Goal: Transaction & Acquisition: Purchase product/service

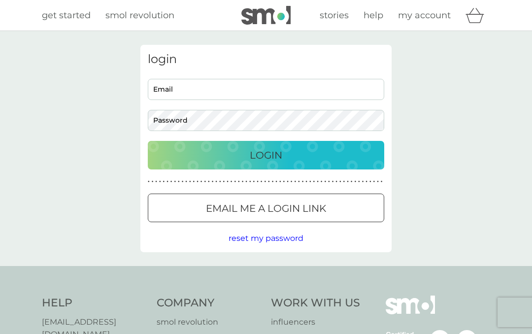
click at [231, 98] on input "Email" at bounding box center [266, 89] width 237 height 21
click at [278, 154] on p "Login" at bounding box center [266, 155] width 33 height 16
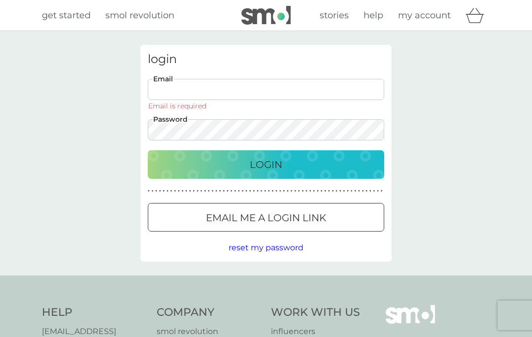
type input "[PERSON_NAME][EMAIL_ADDRESS][PERSON_NAME][DOMAIN_NAME]"
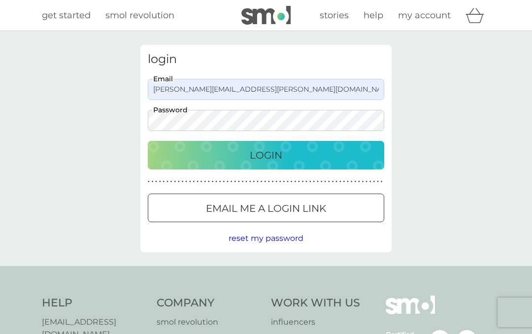
click at [271, 157] on p "Login" at bounding box center [266, 155] width 33 height 16
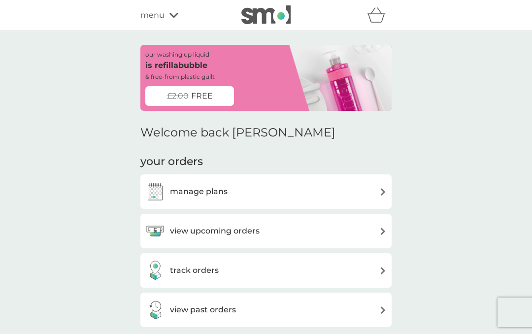
click at [386, 221] on div "view upcoming orders" at bounding box center [266, 231] width 242 height 20
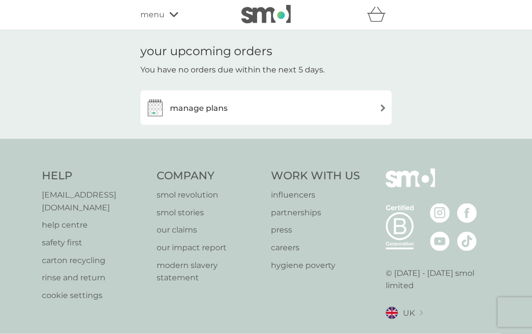
scroll to position [1, 0]
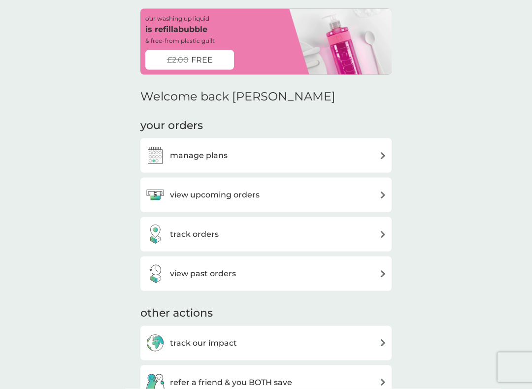
scroll to position [37, 0]
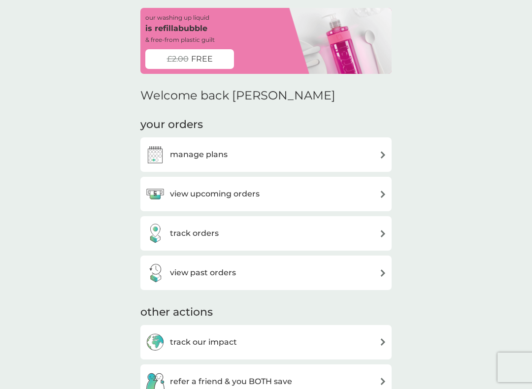
click at [381, 235] on img at bounding box center [383, 233] width 7 height 7
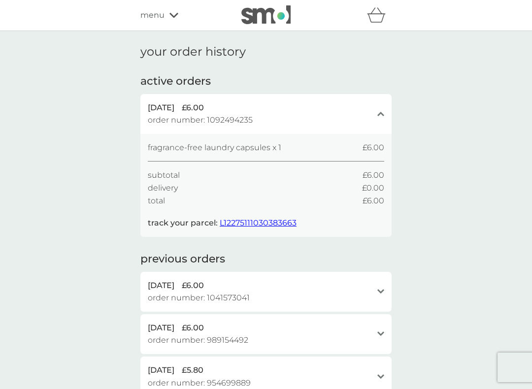
click at [276, 218] on span "L12275111030383663" at bounding box center [258, 222] width 77 height 9
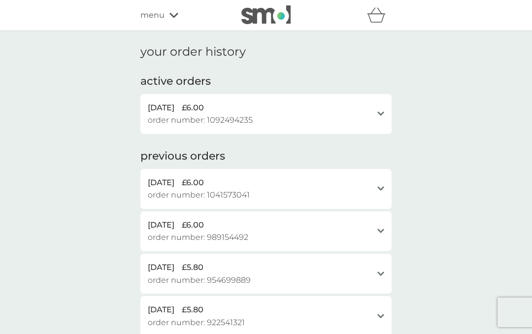
click at [176, 20] on div "menu" at bounding box center [183, 15] width 84 height 13
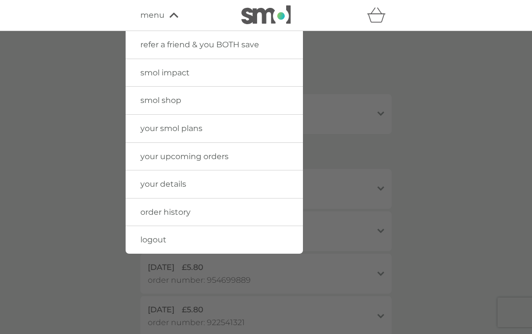
click at [236, 127] on link "your smol plans" at bounding box center [214, 129] width 177 height 28
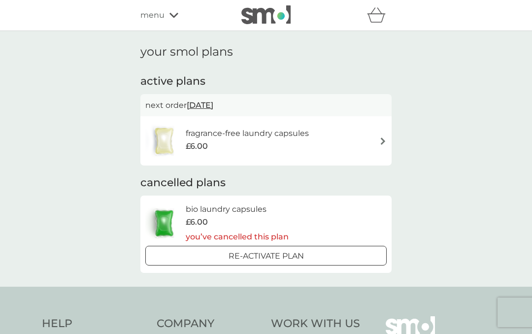
click at [385, 143] on img at bounding box center [383, 141] width 7 height 7
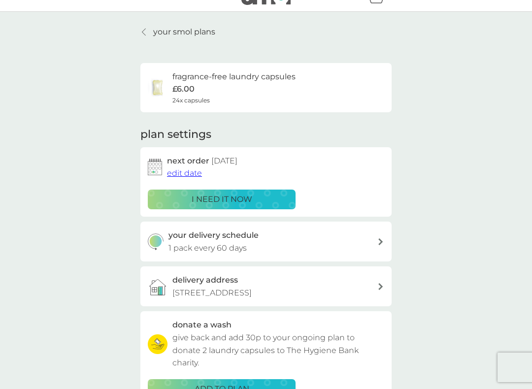
scroll to position [21, 0]
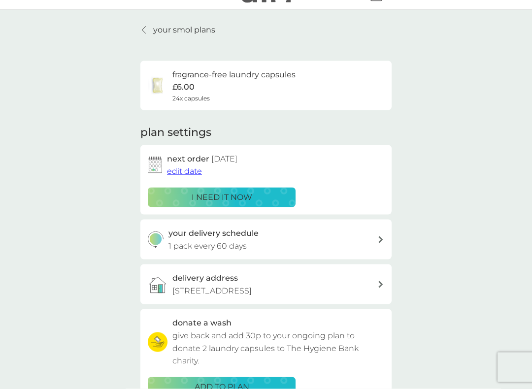
click at [387, 235] on div "your delivery schedule 1 pack every 60 days" at bounding box center [266, 240] width 251 height 40
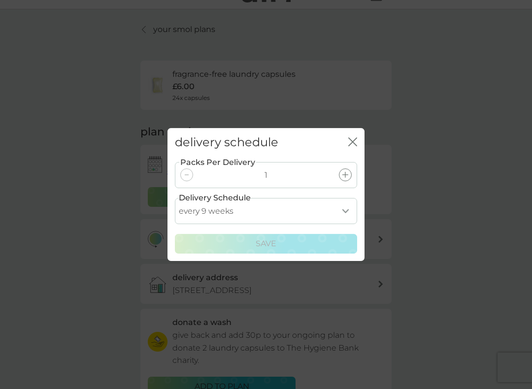
click at [351, 213] on select "every 1 week every 2 weeks every 3 weeks every 4 weeks every 5 weeks every 6 we…" at bounding box center [266, 211] width 182 height 26
select select "56"
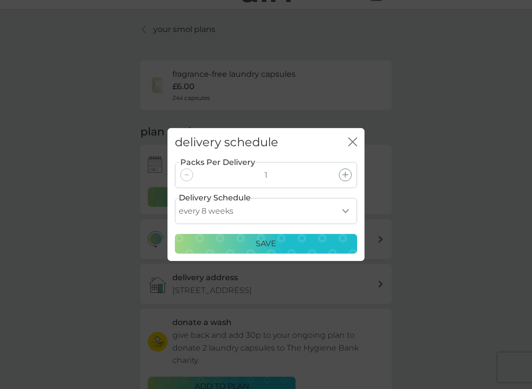
click at [285, 247] on div "Save" at bounding box center [266, 244] width 170 height 13
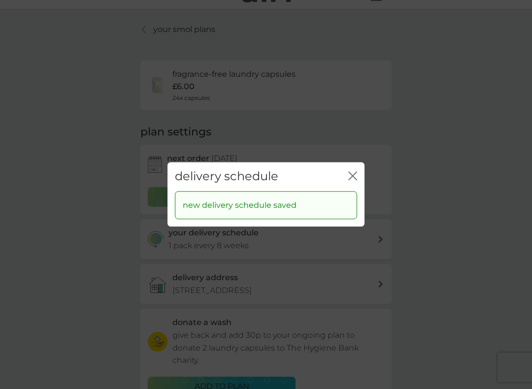
click at [356, 176] on icon "close" at bounding box center [353, 176] width 9 height 9
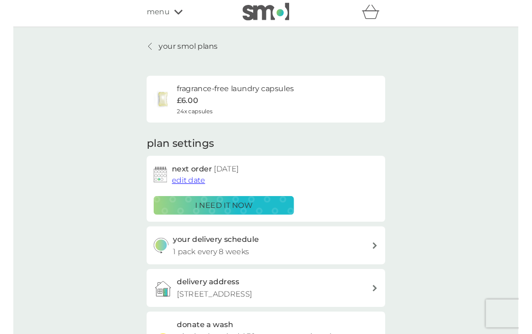
scroll to position [11, 0]
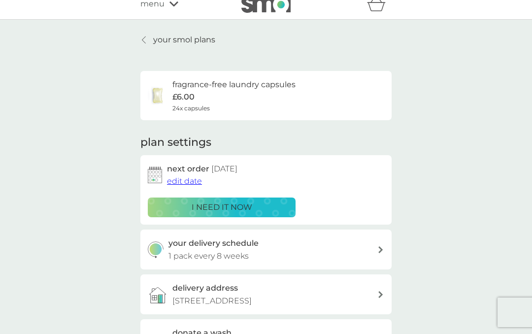
click at [186, 8] on div "menu" at bounding box center [183, 4] width 84 height 13
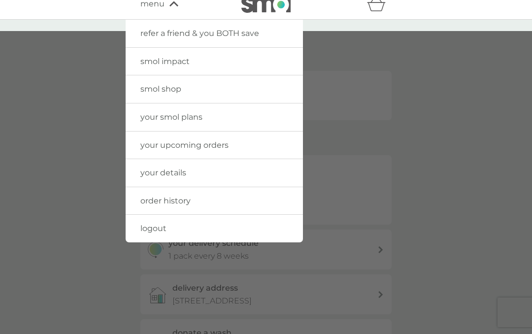
click at [231, 94] on link "smol shop" at bounding box center [214, 89] width 177 height 28
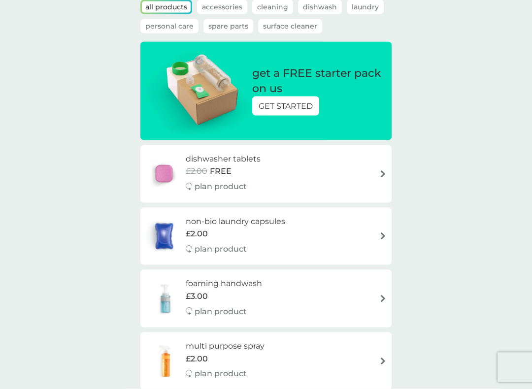
scroll to position [77, 0]
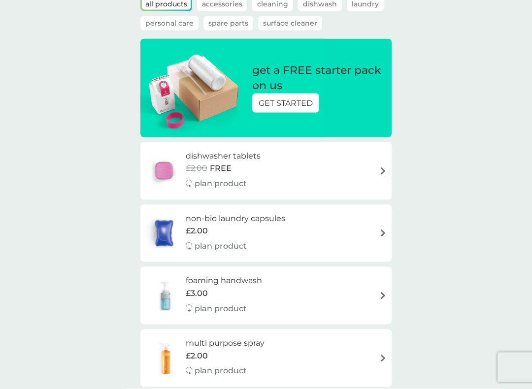
click at [380, 173] on img at bounding box center [383, 171] width 7 height 7
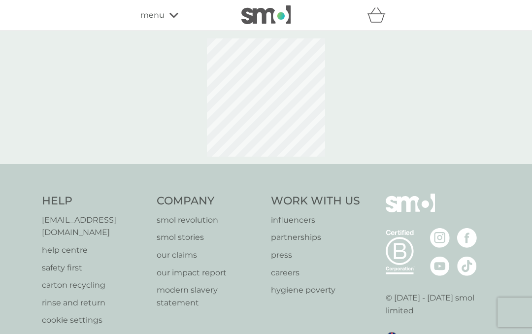
select select "42"
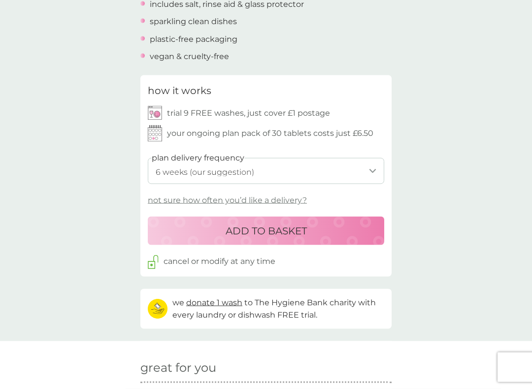
scroll to position [387, 0]
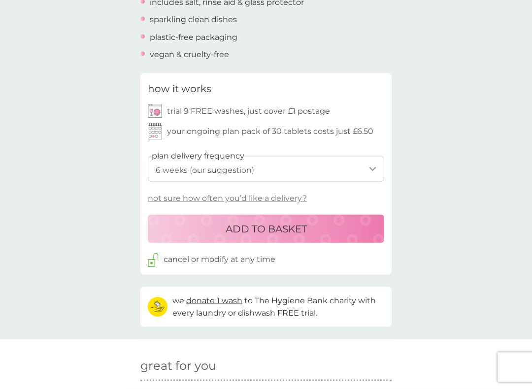
click at [307, 227] on p "ADD TO BASKET" at bounding box center [266, 229] width 81 height 16
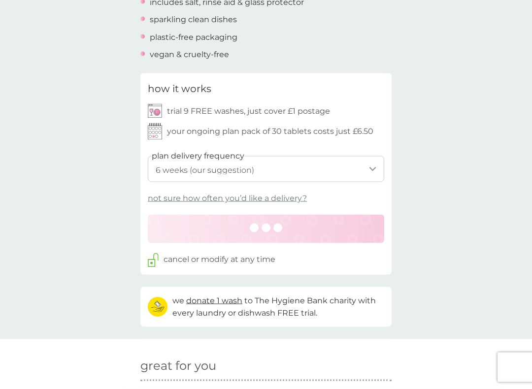
scroll to position [387, 0]
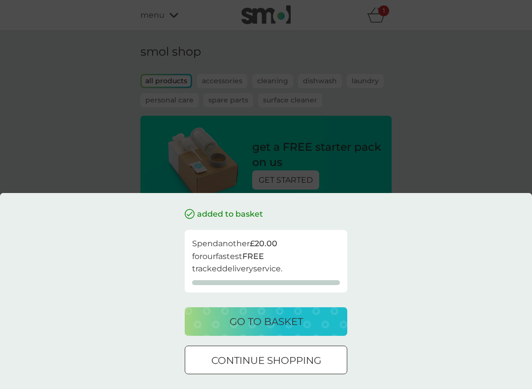
click at [294, 323] on p "go to basket" at bounding box center [266, 322] width 73 height 16
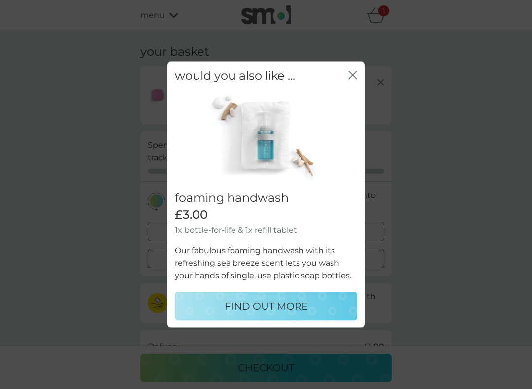
click at [362, 79] on div "would you also like ... close" at bounding box center [266, 76] width 197 height 29
click at [356, 79] on icon "close" at bounding box center [355, 75] width 4 height 8
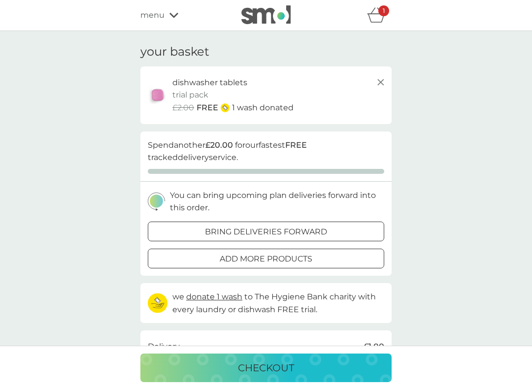
click at [302, 334] on div "checkout" at bounding box center [266, 368] width 232 height 16
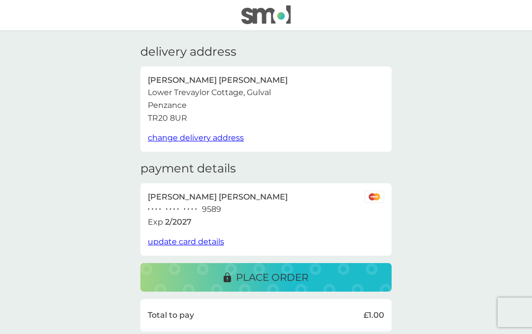
click at [303, 270] on p "place order" at bounding box center [272, 278] width 72 height 16
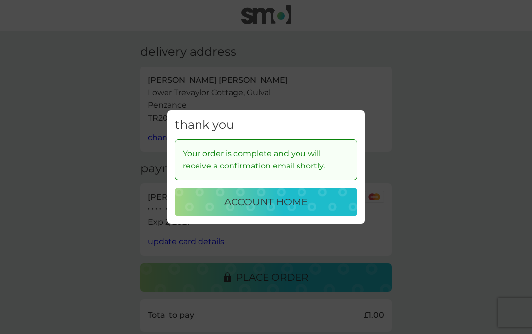
click at [300, 200] on p "account home" at bounding box center [266, 202] width 84 height 16
